Goal: Information Seeking & Learning: Learn about a topic

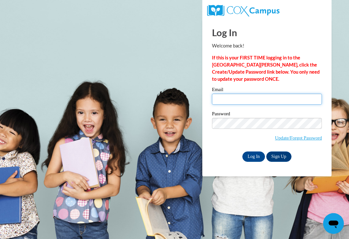
click at [249, 104] on input "Email" at bounding box center [267, 99] width 110 height 11
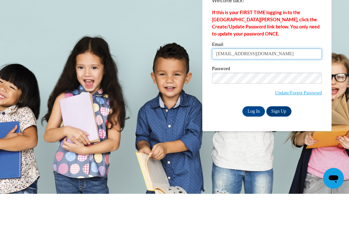
type input "onealraezita@gmail.com"
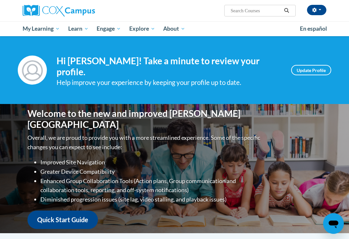
click at [0, 0] on span "My Course Progress" at bounding box center [0, 0] width 0 height 0
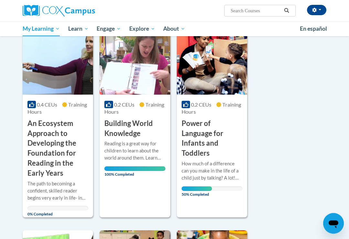
scroll to position [90, 0]
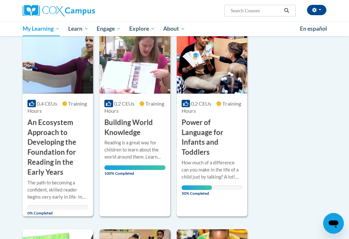
click at [236, 125] on h3 "Power of Language for Infants and Toddlers" at bounding box center [212, 138] width 61 height 40
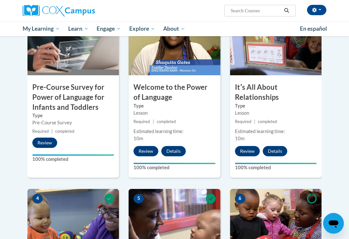
scroll to position [174, 0]
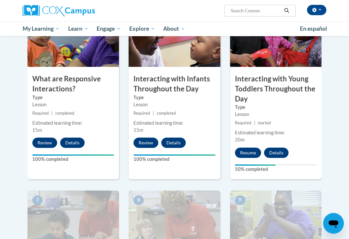
click at [252, 156] on button "Resume" at bounding box center [248, 153] width 26 height 10
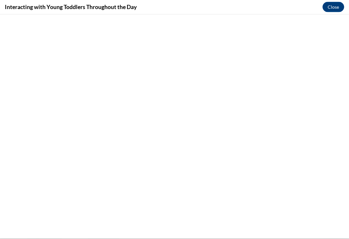
scroll to position [484, 0]
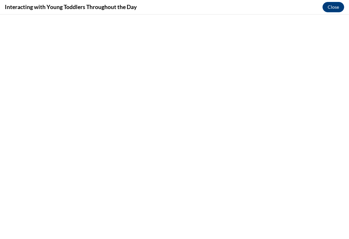
click at [336, 12] on button "Close" at bounding box center [334, 7] width 22 height 10
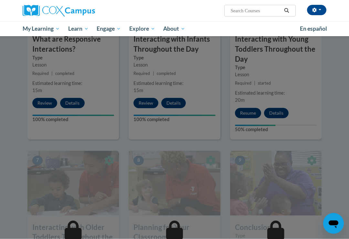
scroll to position [402, 0]
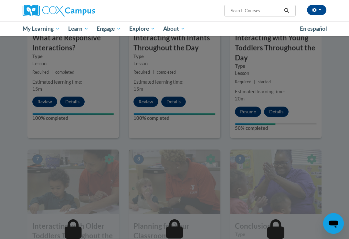
click at [251, 110] on div at bounding box center [174, 119] width 349 height 239
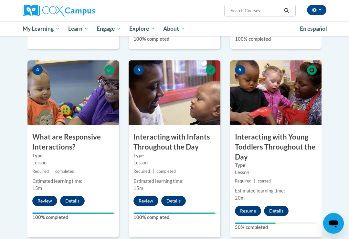
scroll to position [303, 0]
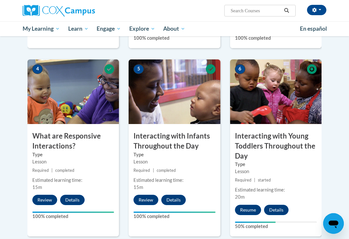
click at [250, 205] on button "Resume" at bounding box center [248, 210] width 26 height 10
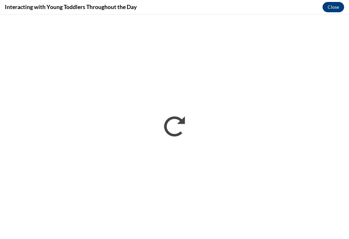
scroll to position [36, 0]
click at [333, 9] on button "Close" at bounding box center [334, 7] width 22 height 10
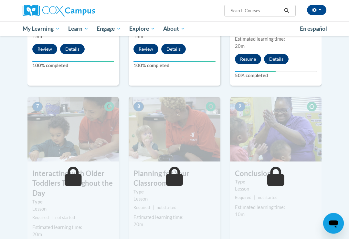
scroll to position [446, 0]
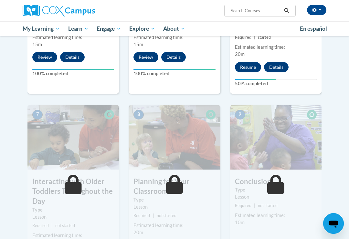
click at [249, 65] on button "Resume" at bounding box center [248, 67] width 26 height 10
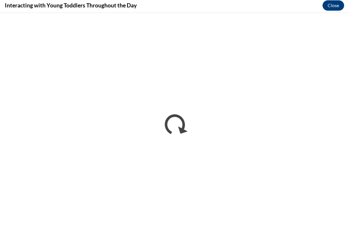
scroll to position [585, 0]
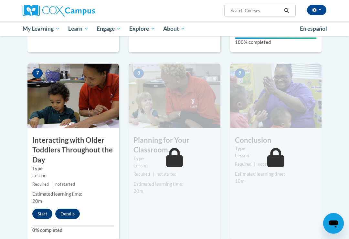
scroll to position [488, 0]
click at [42, 210] on button "Start" at bounding box center [42, 214] width 20 height 10
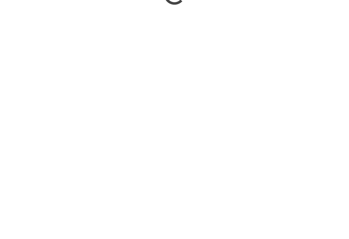
scroll to position [625, 0]
